Goal: Ask a question

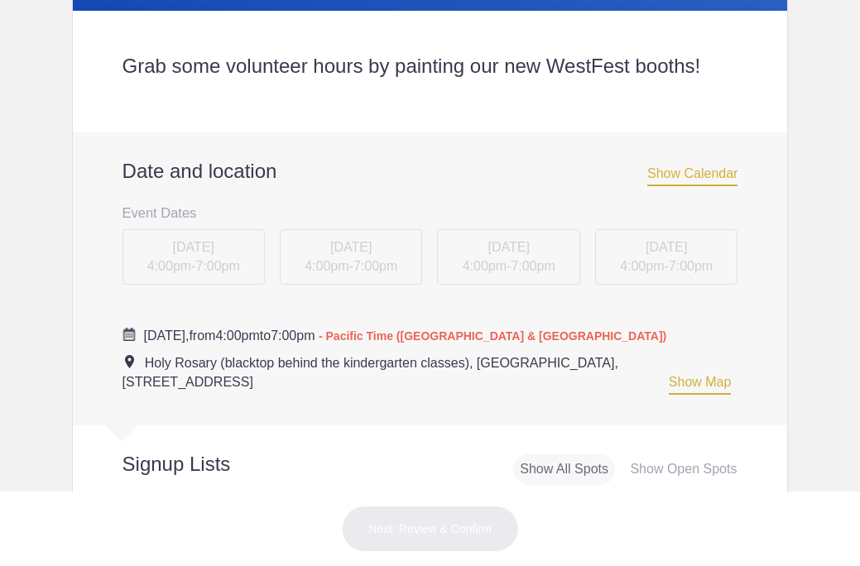
scroll to position [414, 0]
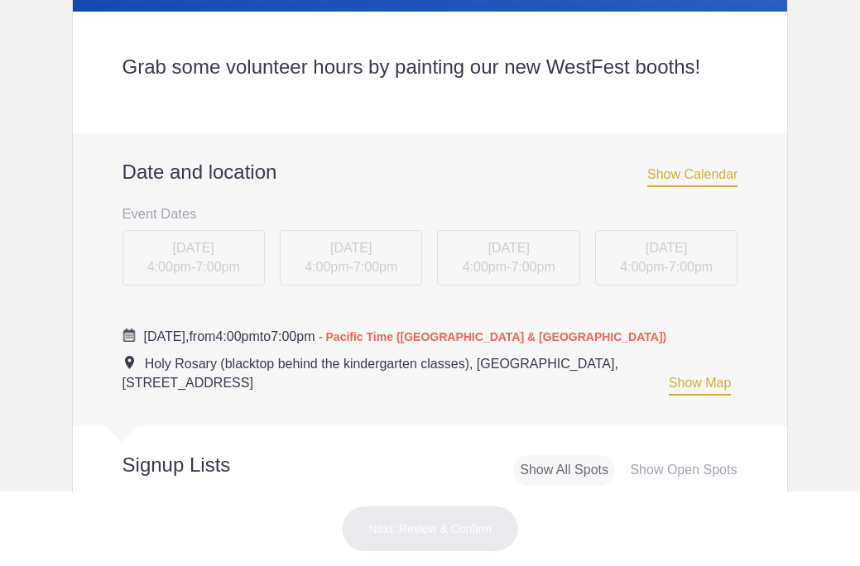
click at [206, 257] on div "TUE, Sep 13, 2022 4:00pm - 7:00pm" at bounding box center [193, 261] width 157 height 64
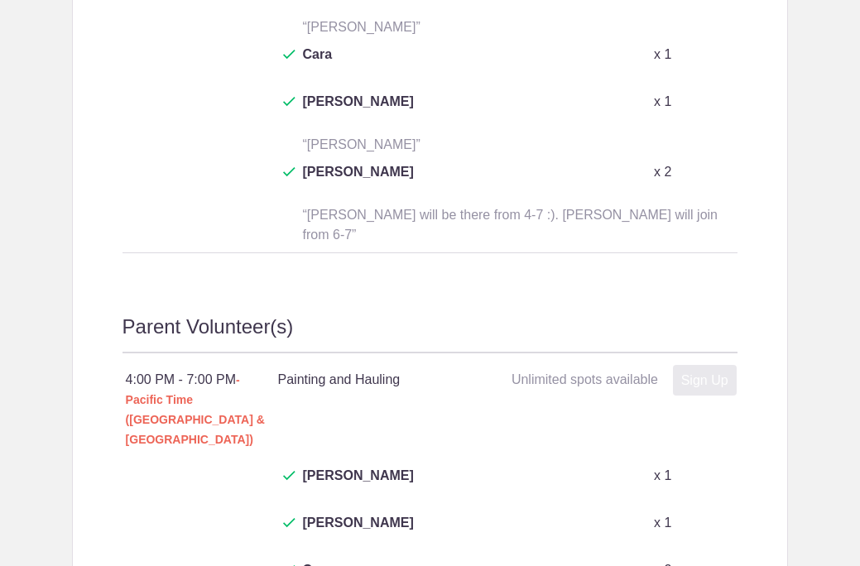
scroll to position [1166, 0]
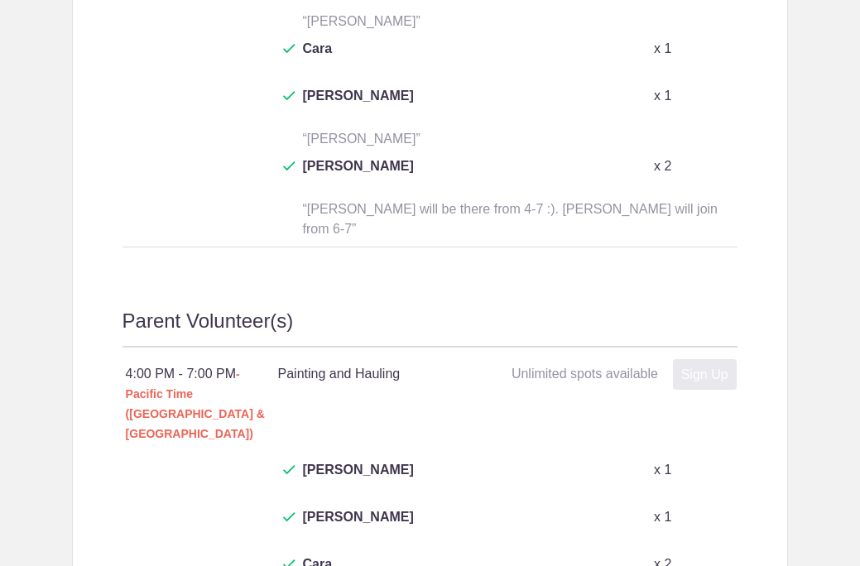
click at [351, 364] on h4 "Painting and Hauling Unlimited spots available" at bounding box center [392, 374] width 228 height 20
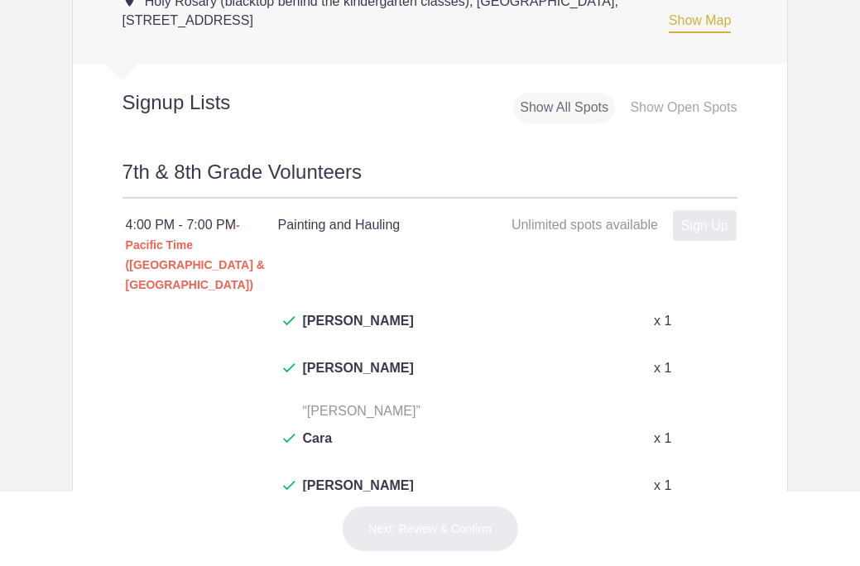
scroll to position [706, 0]
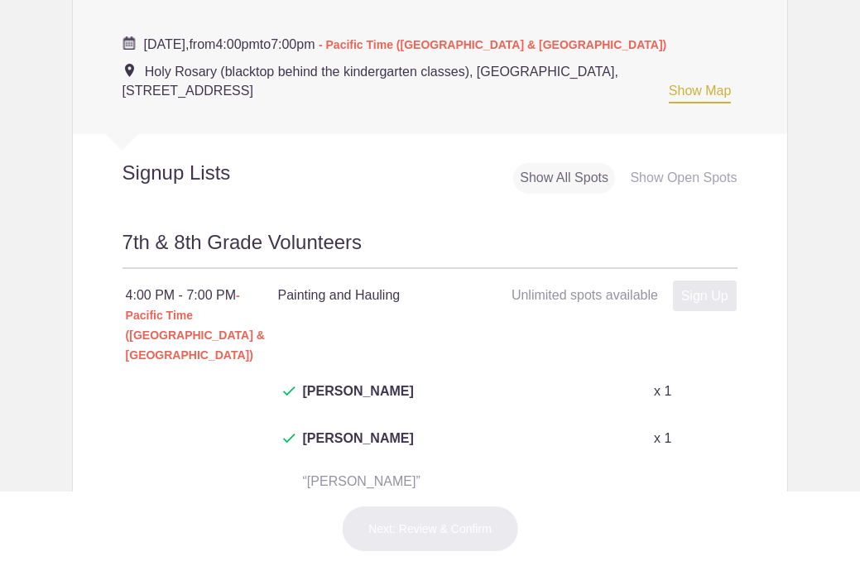
click at [562, 166] on div "Show All Spots" at bounding box center [564, 178] width 102 height 31
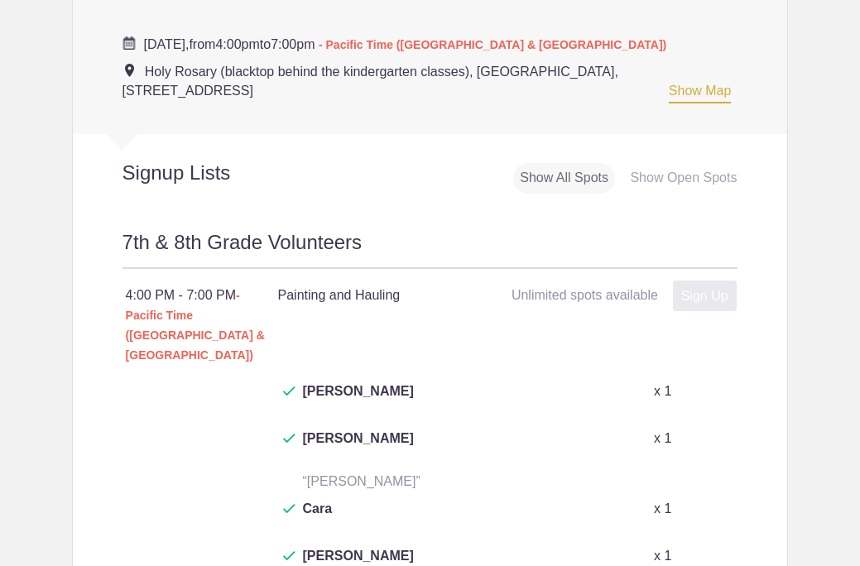
click at [562, 166] on div "Show All Spots" at bounding box center [564, 178] width 102 height 31
click at [659, 170] on div "Show Open Spots" at bounding box center [683, 178] width 120 height 31
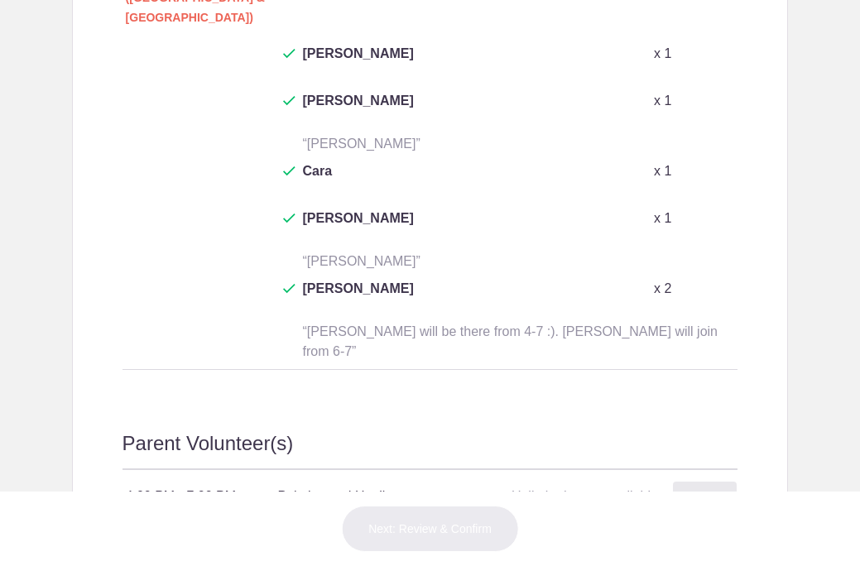
scroll to position [1054, 0]
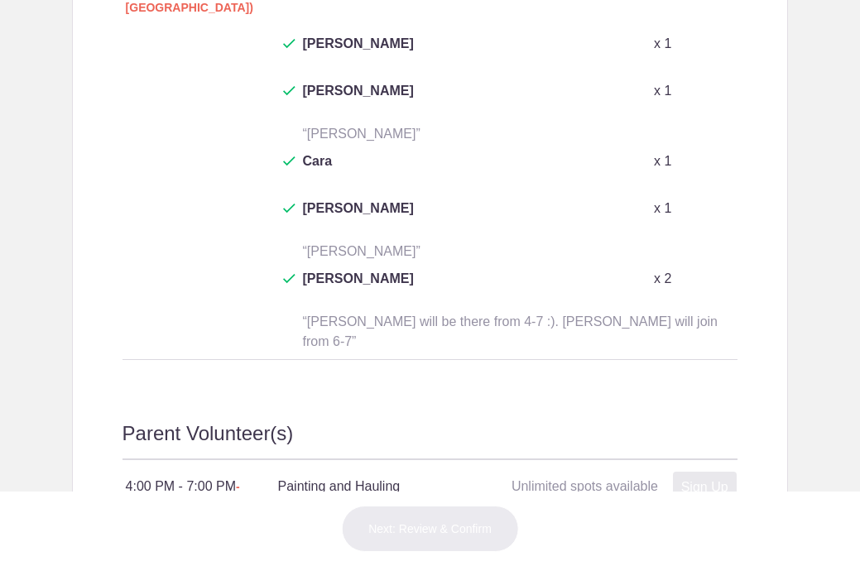
click at [369, 477] on h4 "Painting and Hauling Unlimited spots available" at bounding box center [392, 487] width 228 height 20
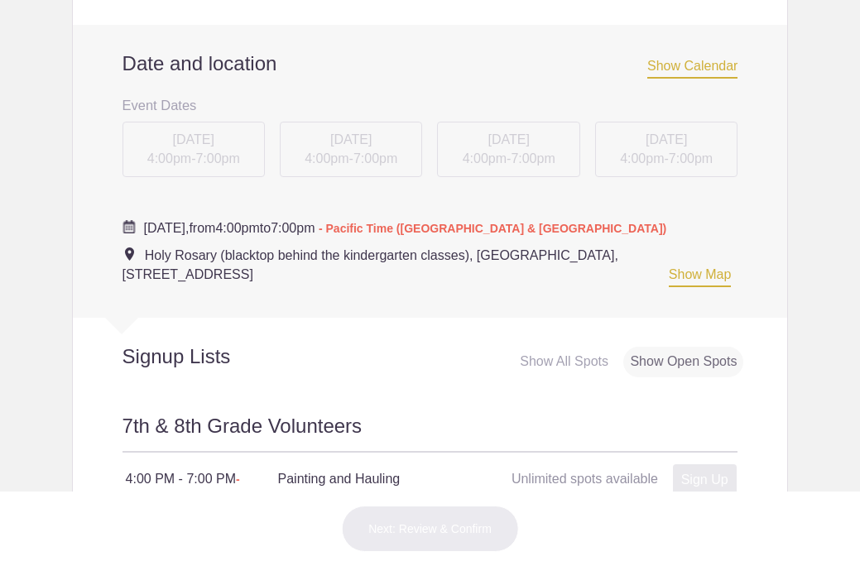
scroll to position [507, 0]
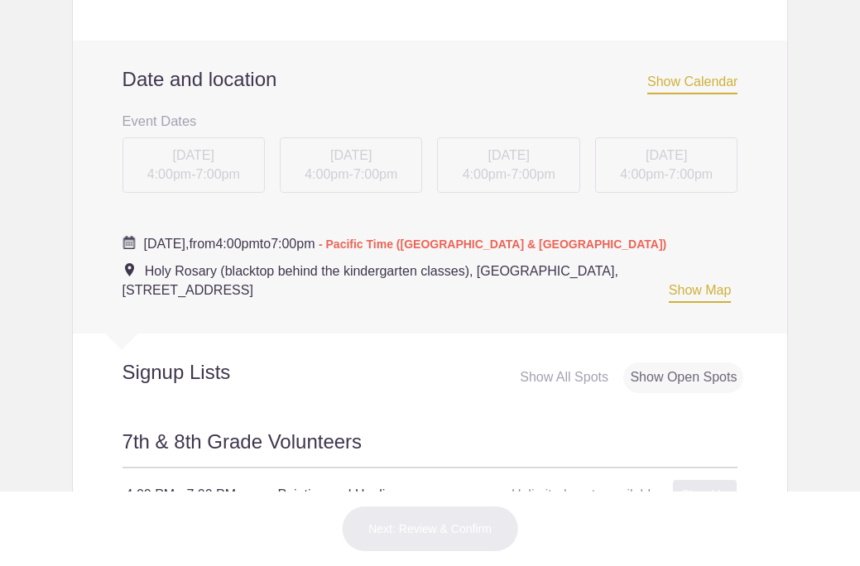
click at [531, 164] on div "TUE, Sep 20, 2022 4:00pm - 7:00pm" at bounding box center [508, 169] width 157 height 64
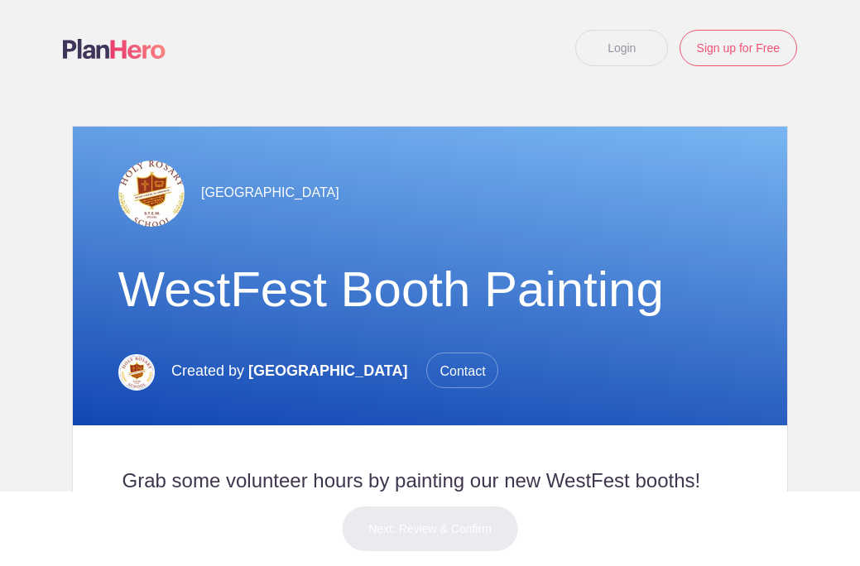
scroll to position [0, 0]
click at [457, 364] on span "Contact" at bounding box center [461, 371] width 71 height 36
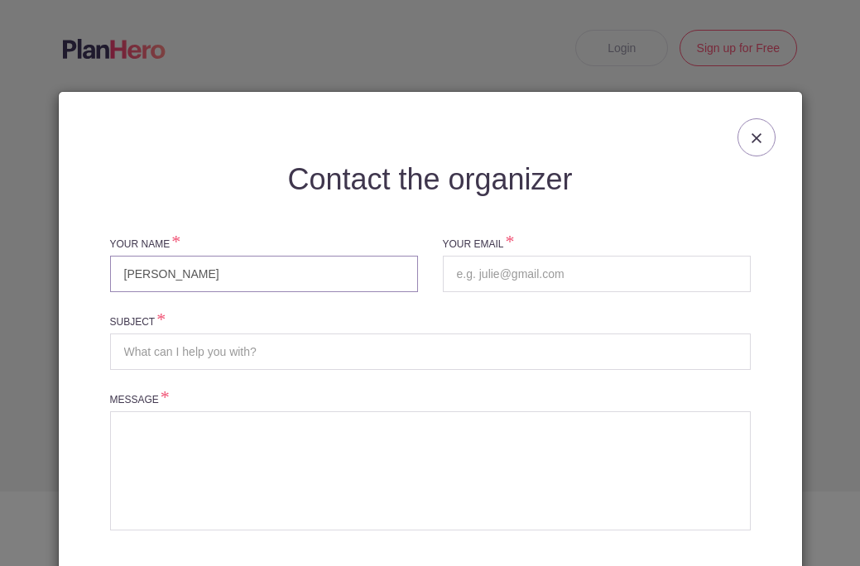
type input "Sonja"
type input "H"
click at [205, 269] on input "Sonja" at bounding box center [264, 274] width 308 height 36
type input "Sonja Hagen-Cole"
click at [478, 267] on input "email" at bounding box center [597, 274] width 308 height 36
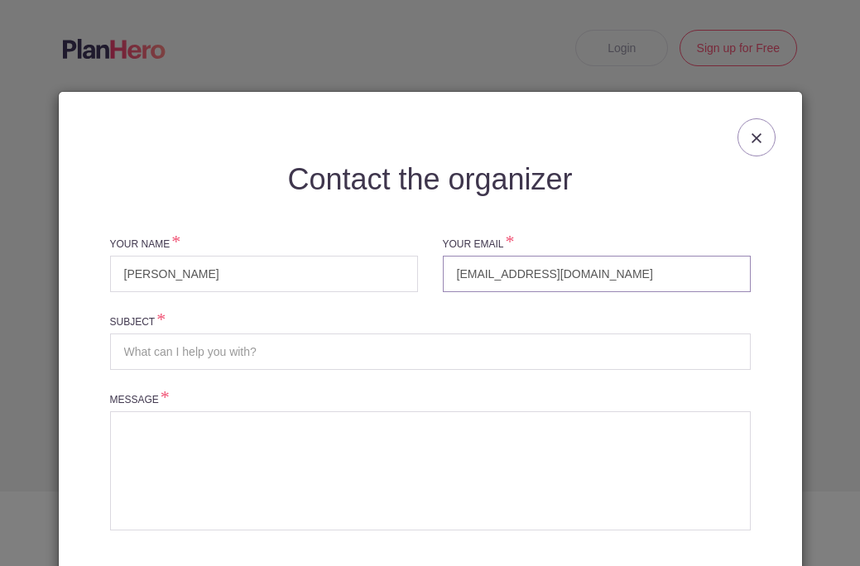
type input "sonjahagen@me.com"
type input "WestFest Painting"
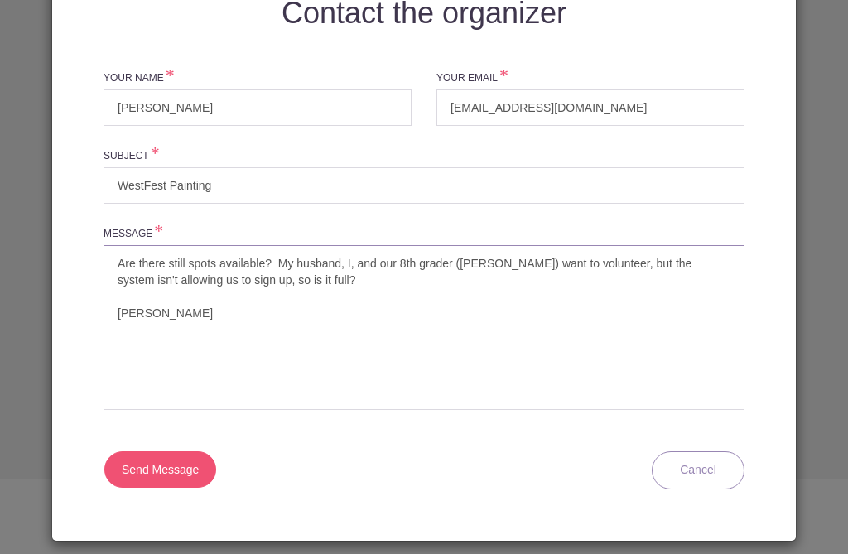
type textarea "Are there still spots available? My husband, I, and our 8th grader (Miles Cole)…"
click at [161, 465] on input "Send Message" at bounding box center [160, 469] width 112 height 36
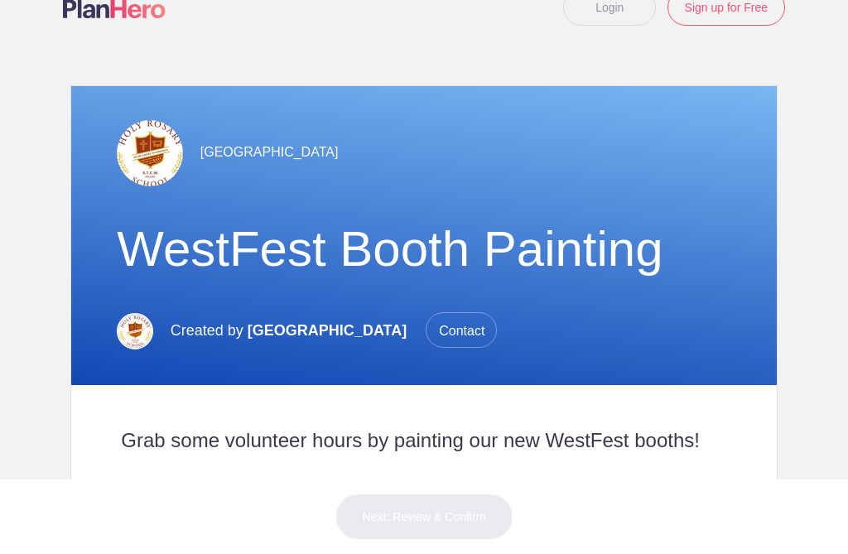
scroll to position [58, 0]
